Goal: Navigation & Orientation: Find specific page/section

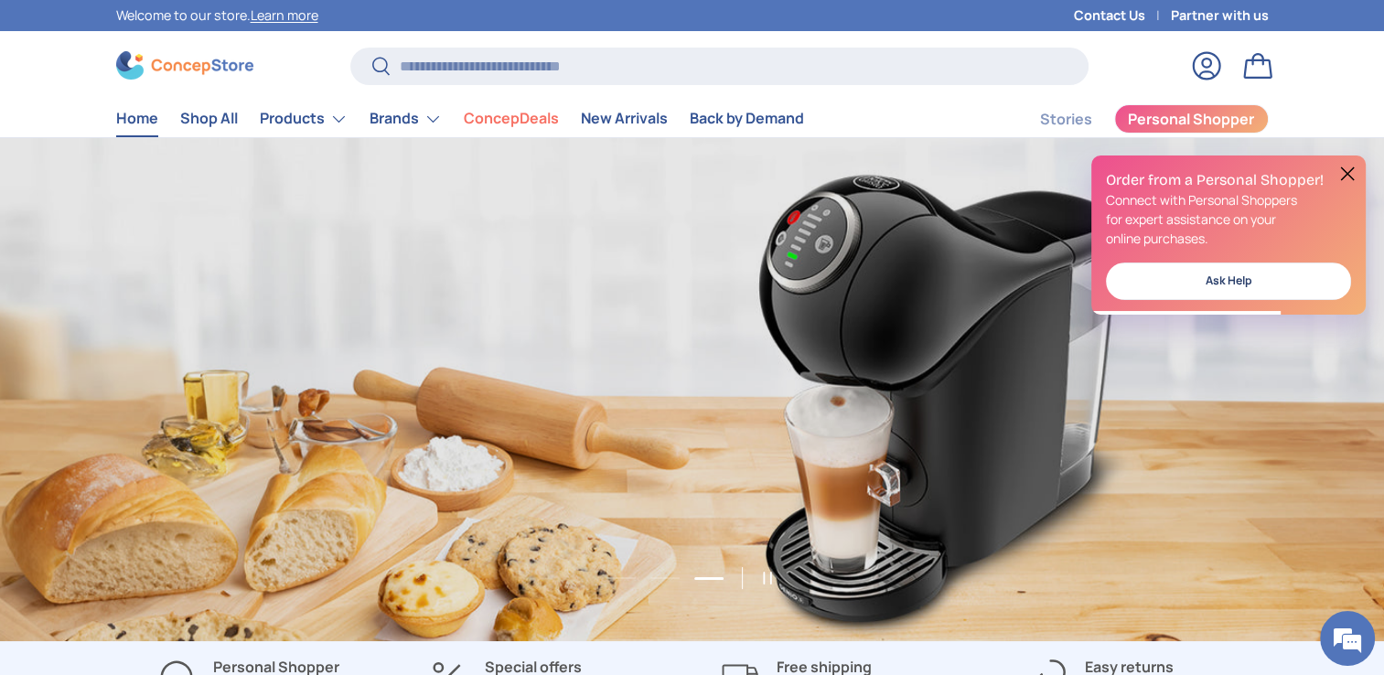
scroll to position [0, 2767]
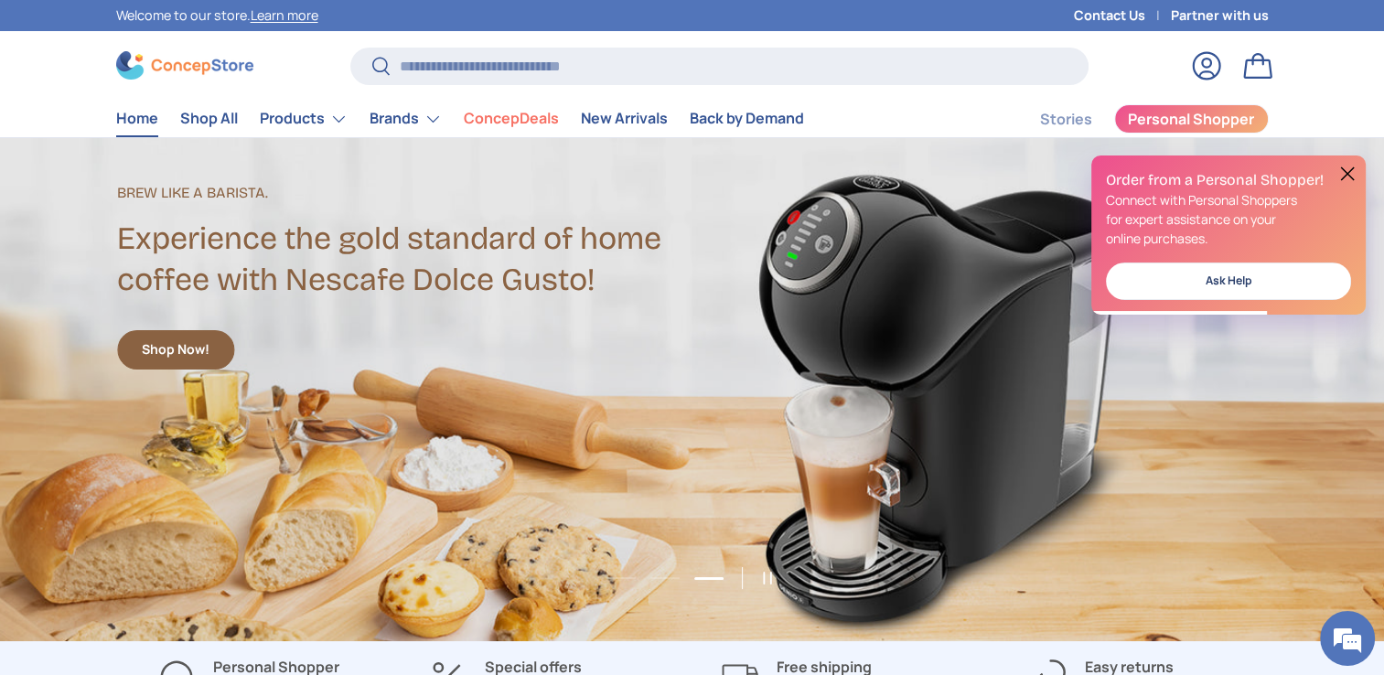
click at [1343, 163] on button at bounding box center [1348, 174] width 22 height 22
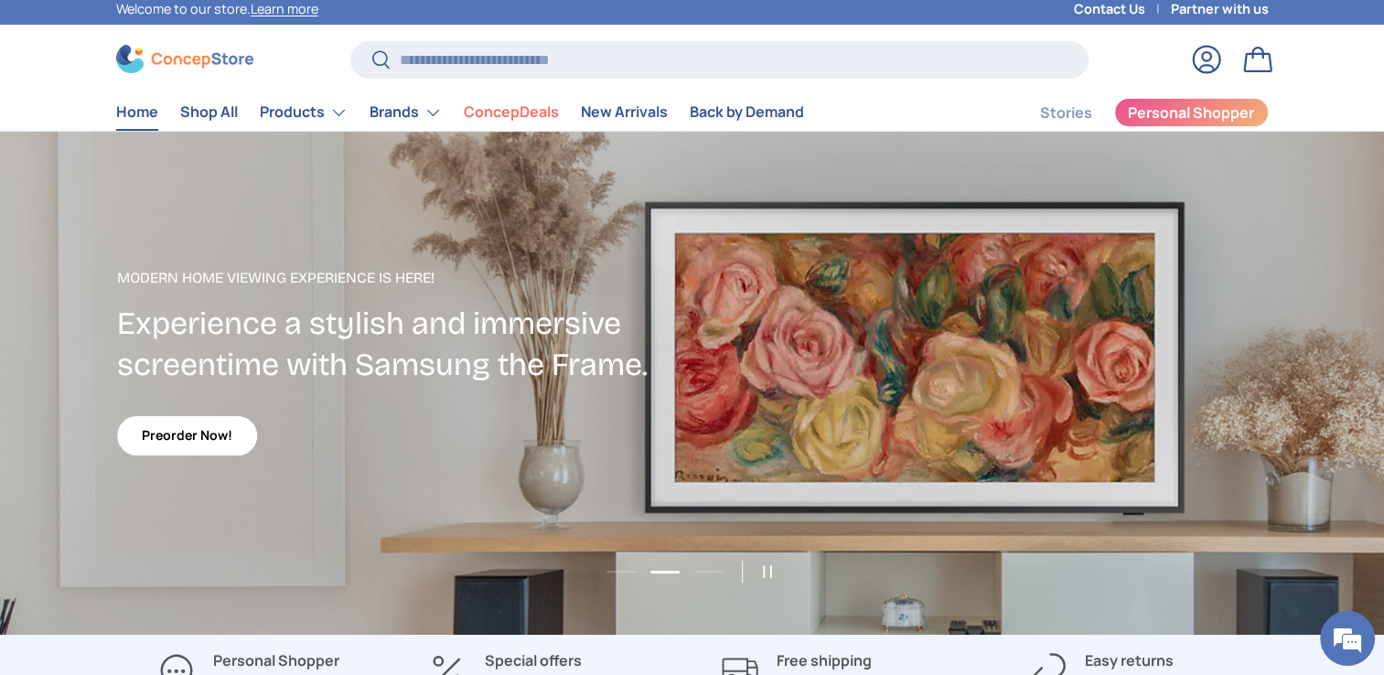
scroll to position [0, 0]
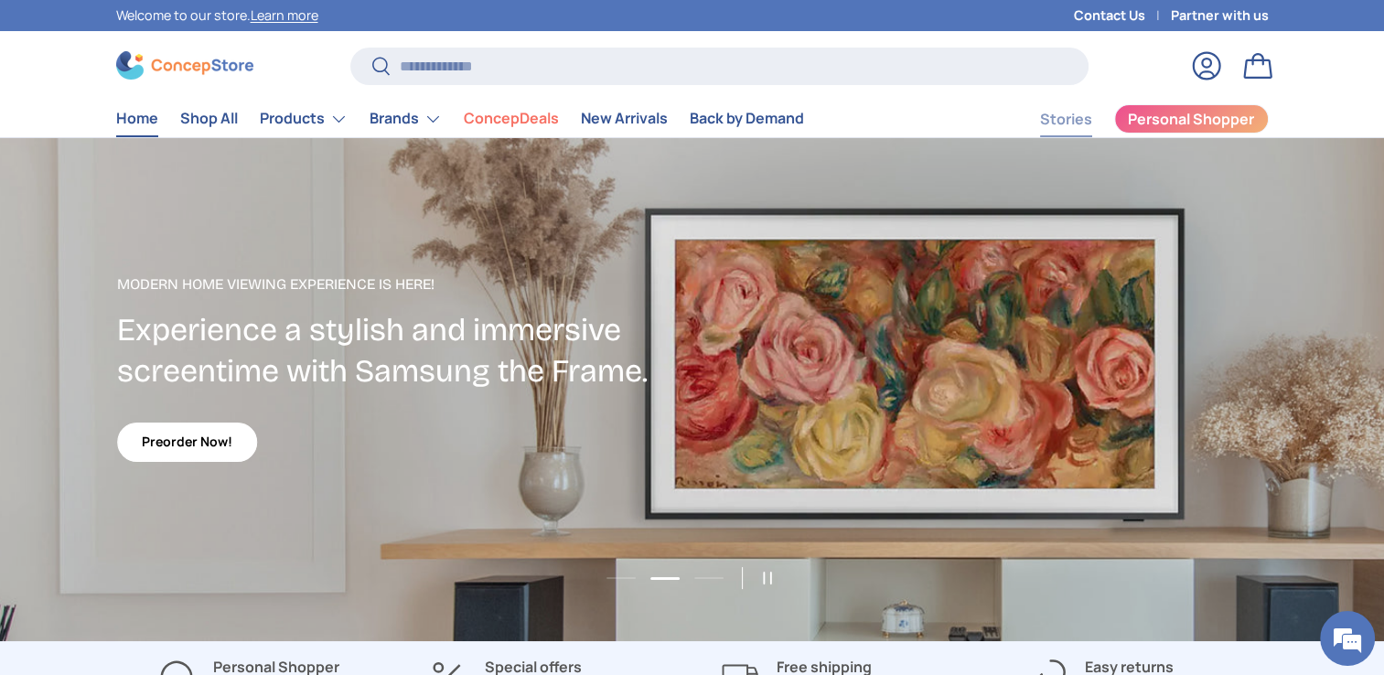
click at [1078, 121] on link "Stories" at bounding box center [1066, 120] width 52 height 36
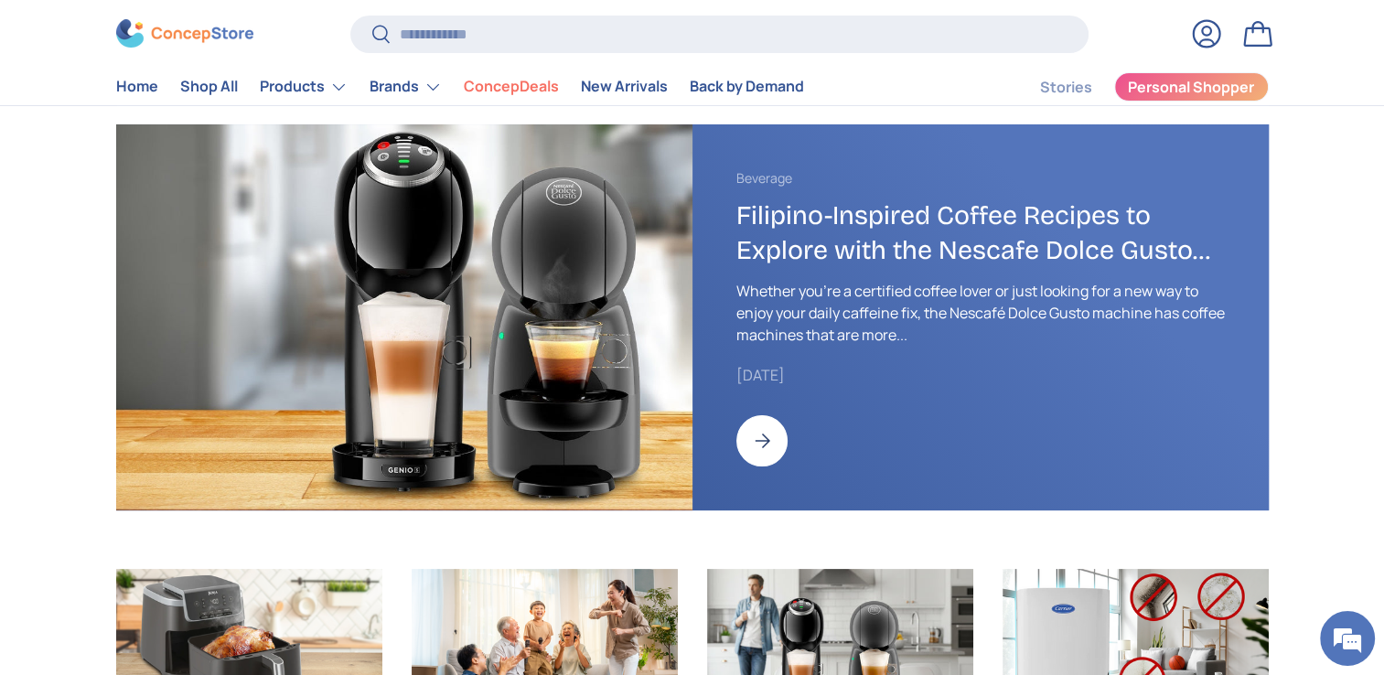
scroll to position [4, 0]
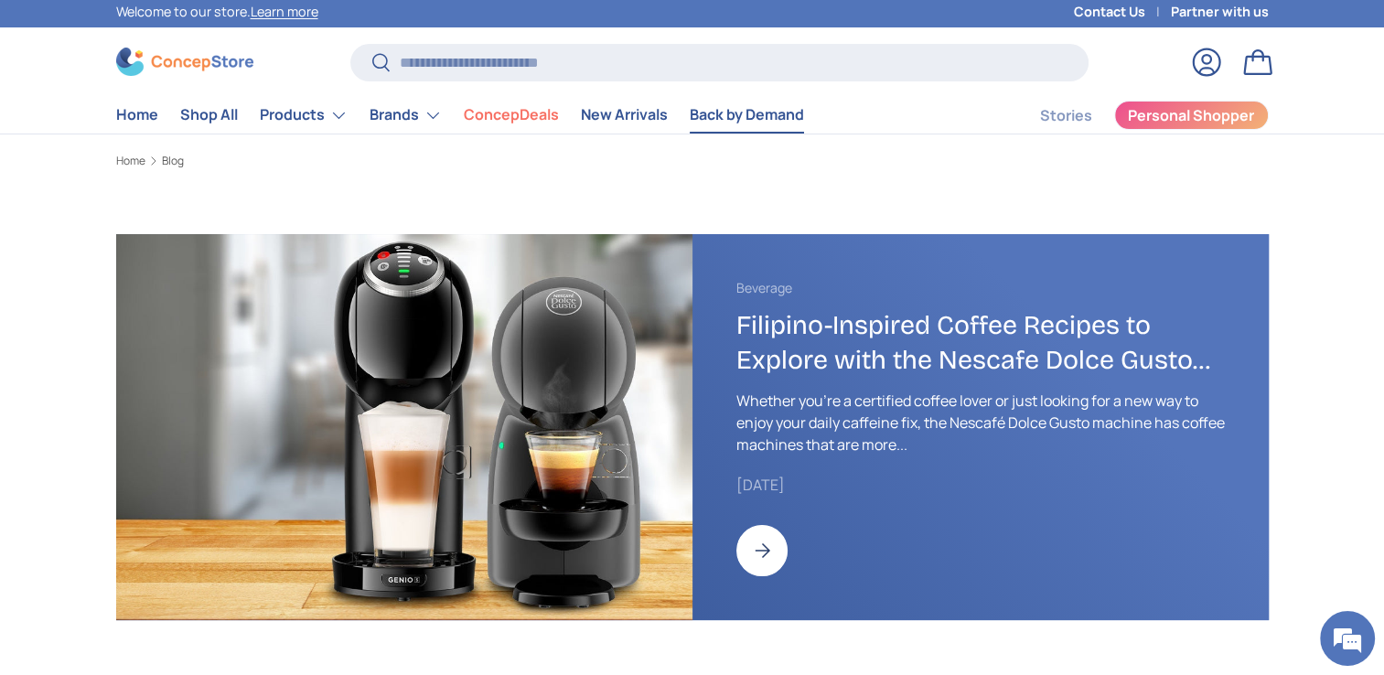
click at [757, 117] on link "Back by Demand" at bounding box center [747, 115] width 114 height 36
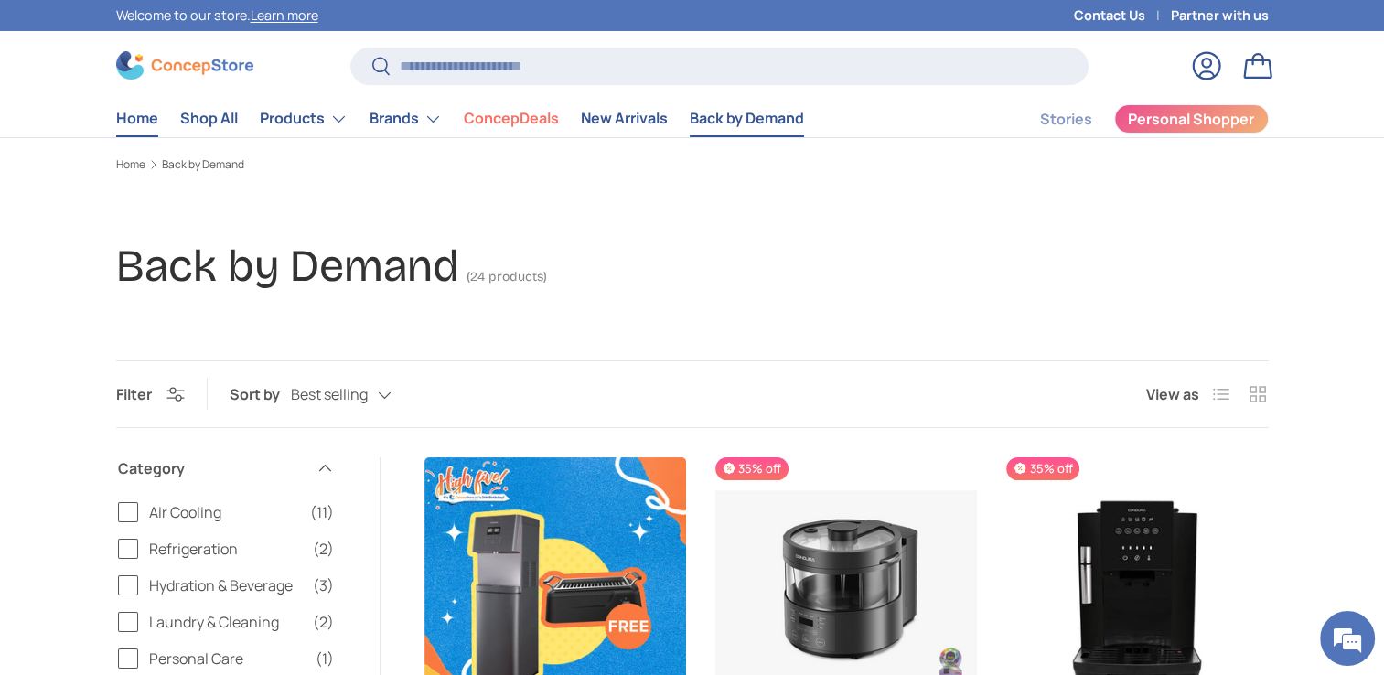
click at [146, 117] on link "Home" at bounding box center [137, 119] width 42 height 36
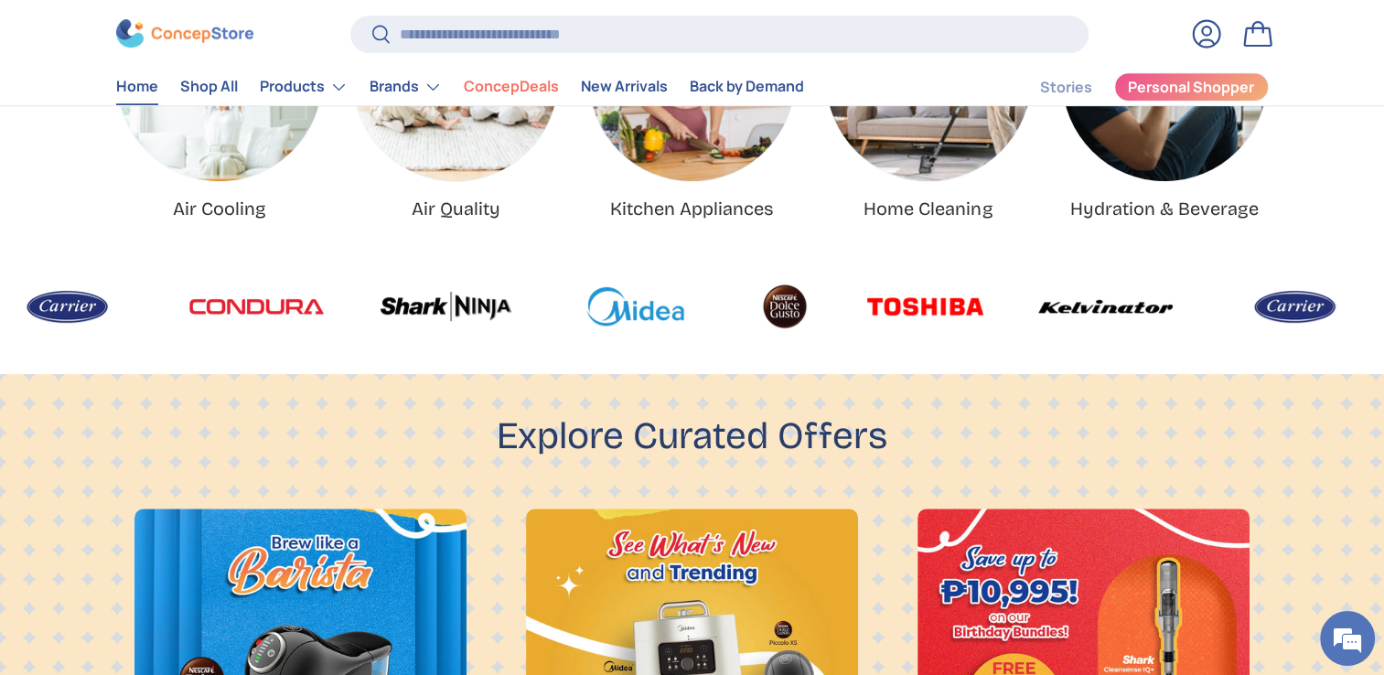
scroll to position [823, 0]
